Goal: Check status: Check status

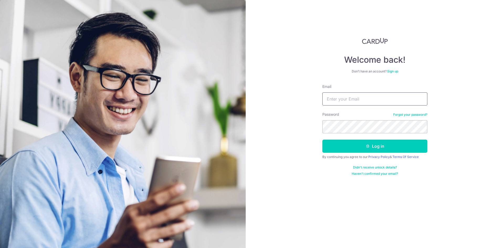
click at [336, 100] on input "Email" at bounding box center [375, 98] width 105 height 13
type input "[EMAIL_ADDRESS][DOMAIN_NAME]"
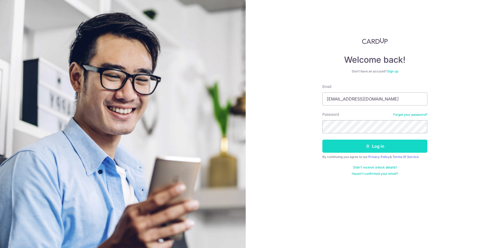
click at [360, 143] on button "Log in" at bounding box center [375, 146] width 105 height 13
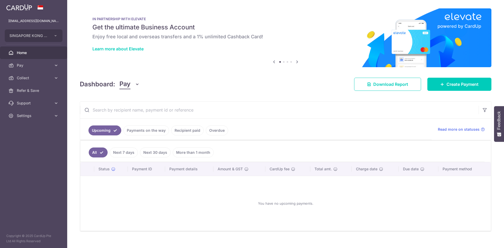
click at [183, 133] on link "Recipient paid" at bounding box center [187, 131] width 33 height 10
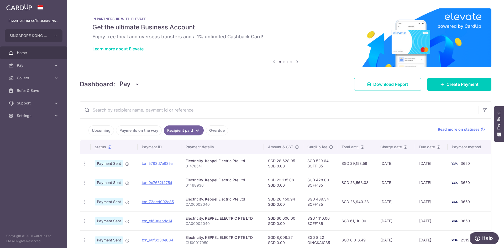
click at [150, 127] on link "Payments on the way" at bounding box center [139, 131] width 46 height 10
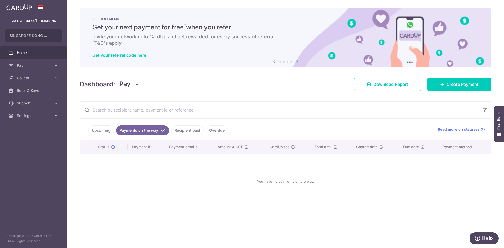
click at [100, 128] on link "Upcoming" at bounding box center [101, 131] width 25 height 10
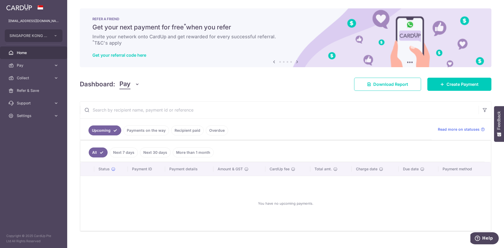
click at [164, 128] on link "Payments on the way" at bounding box center [146, 131] width 46 height 10
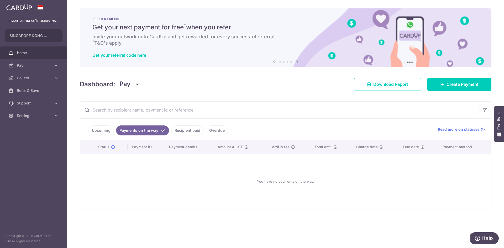
click at [176, 127] on link "Recipient paid" at bounding box center [187, 131] width 33 height 10
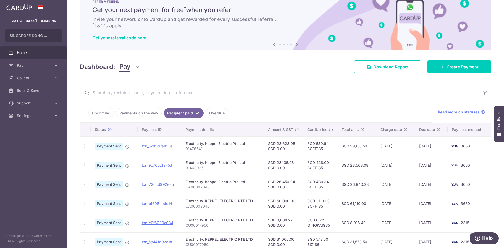
scroll to position [46, 0]
